Goal: Information Seeking & Learning: Check status

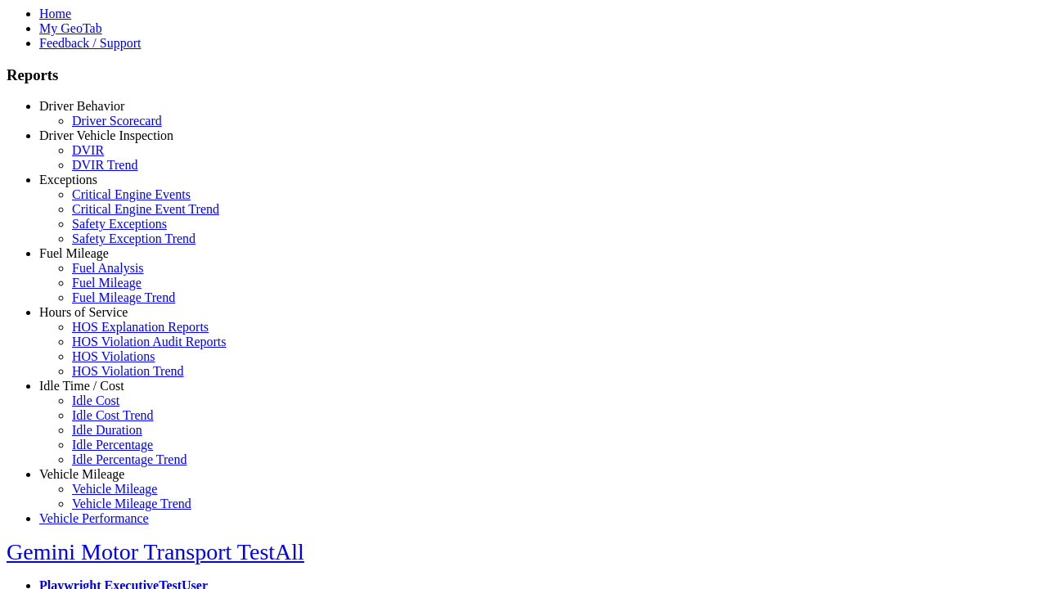
click at [94, 142] on link "Driver Vehicle Inspection" at bounding box center [106, 135] width 134 height 14
click at [106, 172] on link "DVIR Trend" at bounding box center [104, 165] width 65 height 14
select select "**********"
type input "**********"
